Goal: Task Accomplishment & Management: Use online tool/utility

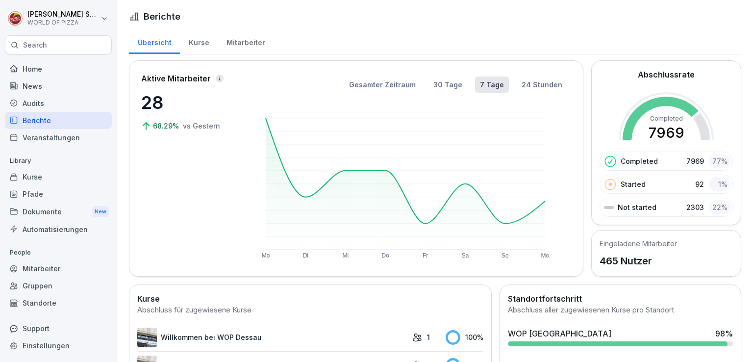
scroll to position [820, 0]
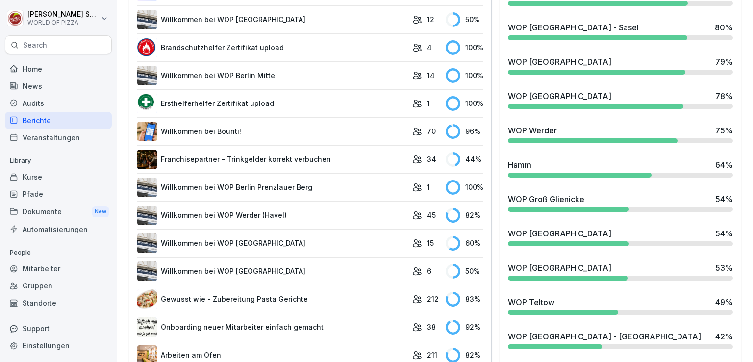
click at [36, 104] on div "Audits" at bounding box center [58, 103] width 107 height 17
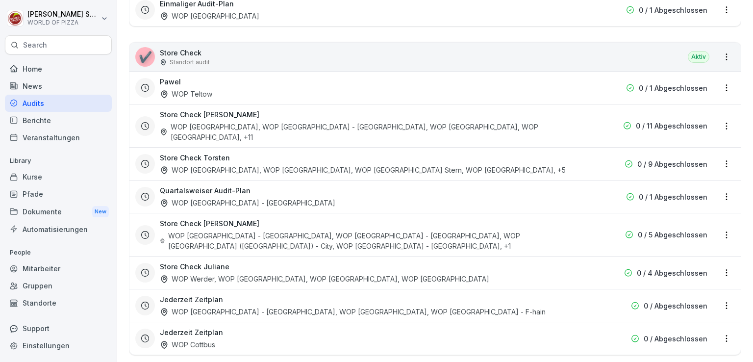
scroll to position [292, 0]
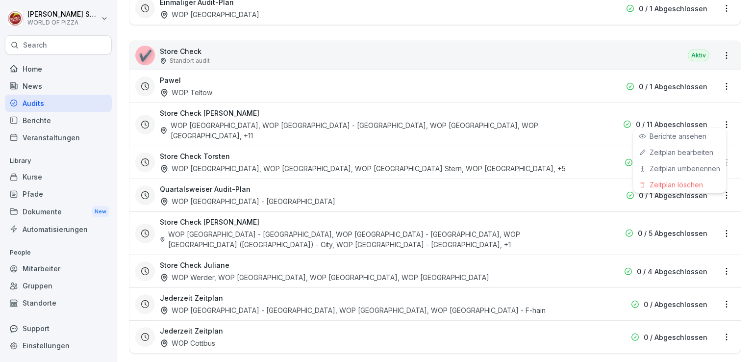
click at [722, 122] on html "[PERSON_NAME] WORLD OF PIZZA Search Home News Audits Berichte Veranstaltungen L…" at bounding box center [376, 181] width 753 height 362
click at [0, 0] on link "Berichte ansehen" at bounding box center [0, 0] width 0 height 0
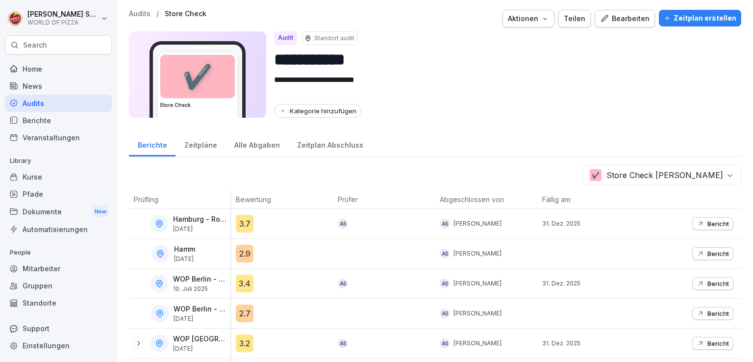
click at [621, 15] on div "Bearbeiten" at bounding box center [624, 18] width 49 height 11
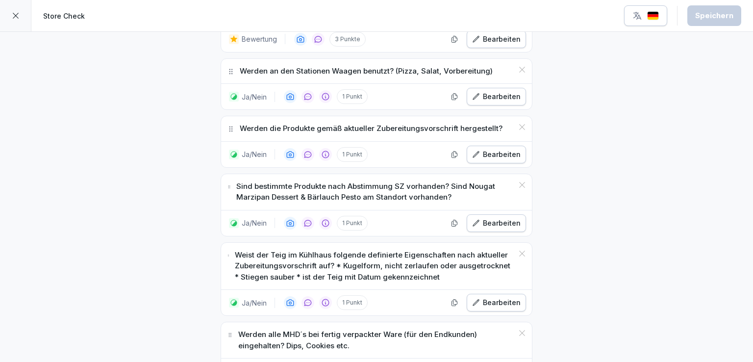
scroll to position [1932, 0]
